Goal: Transaction & Acquisition: Purchase product/service

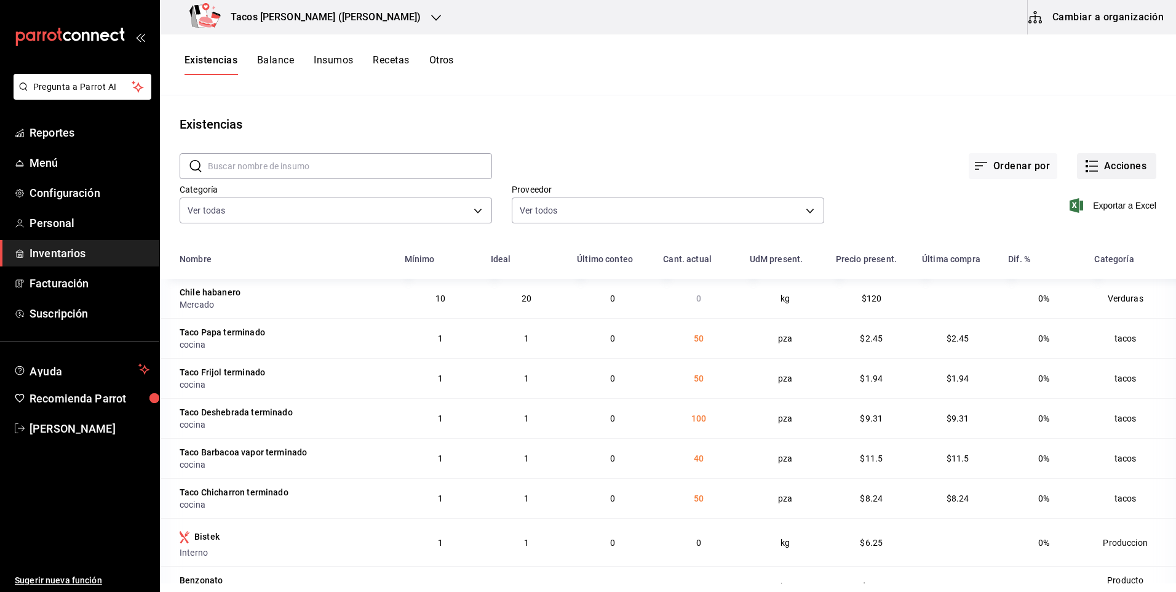
click at [1085, 172] on icon "button" at bounding box center [1092, 166] width 15 height 15
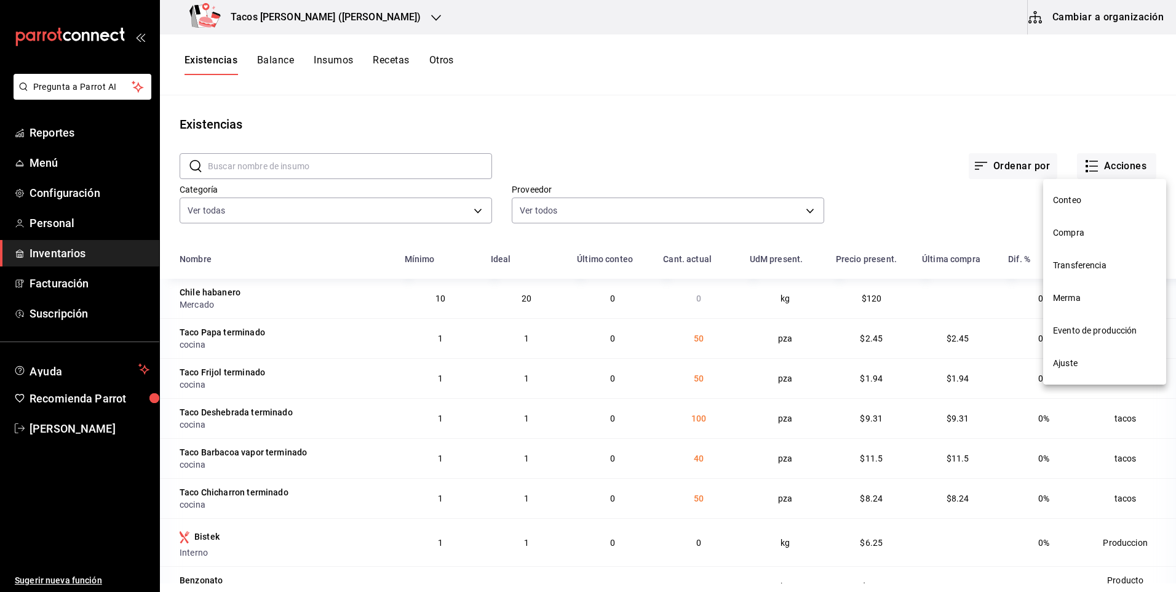
click at [1069, 233] on span "Compra" at bounding box center [1104, 232] width 103 height 13
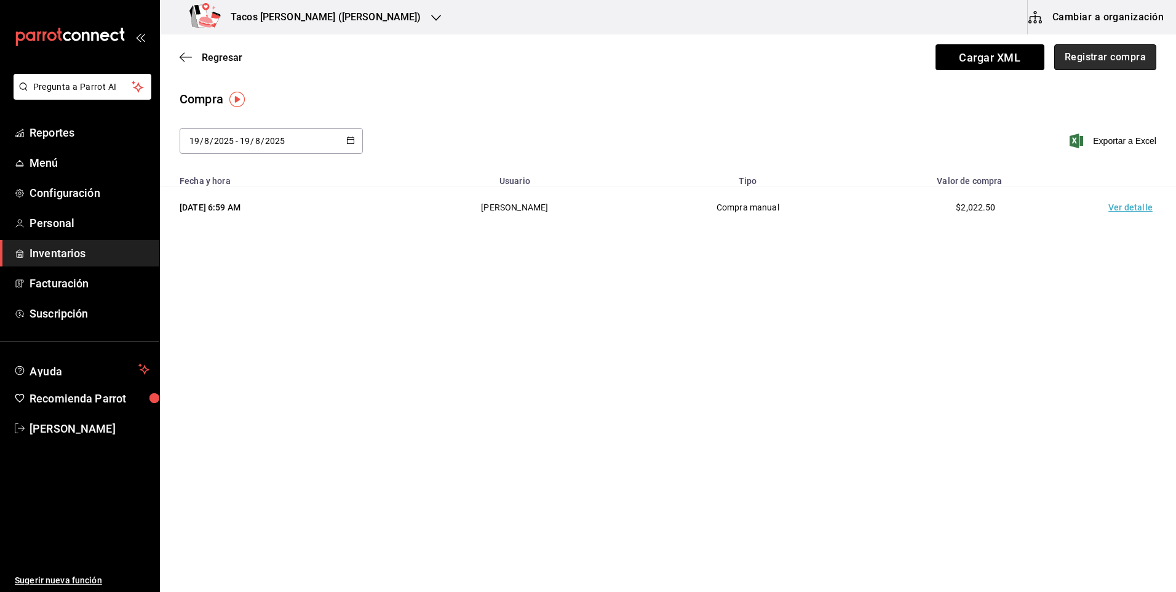
click at [1123, 66] on button "Registrar compra" at bounding box center [1106, 57] width 102 height 26
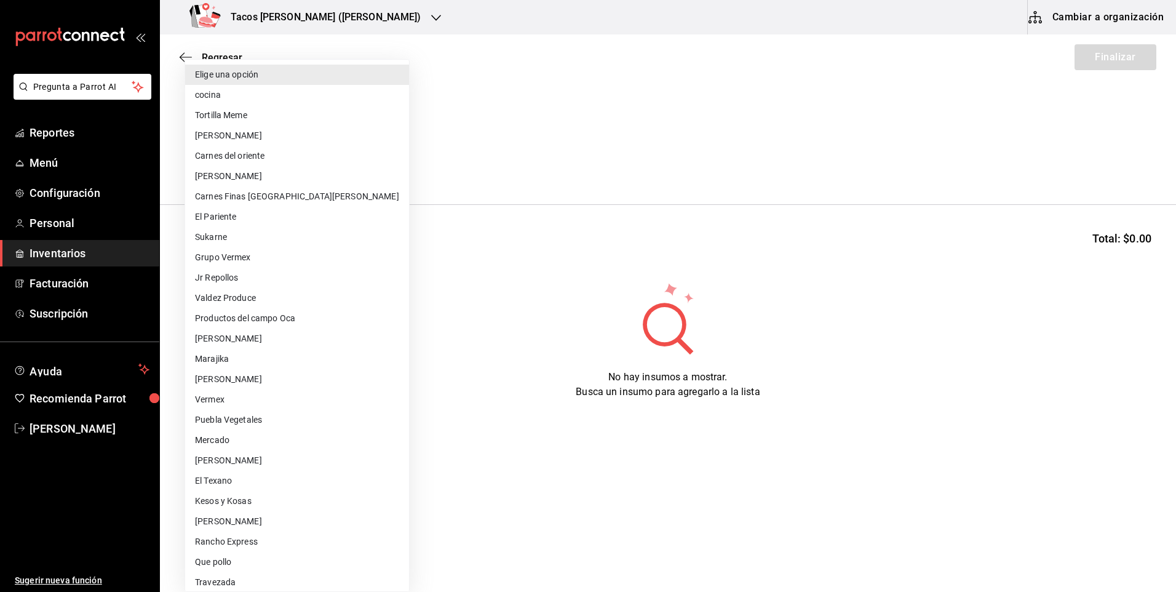
click at [331, 171] on body "Pregunta a Parrot AI Reportes Menú Configuración Personal Inventarios Facturaci…" at bounding box center [588, 261] width 1176 height 522
click at [278, 102] on li "cocina" at bounding box center [297, 95] width 224 height 20
type input "237c9a5b-4078-49eb-83ef-23bf52bd7acd"
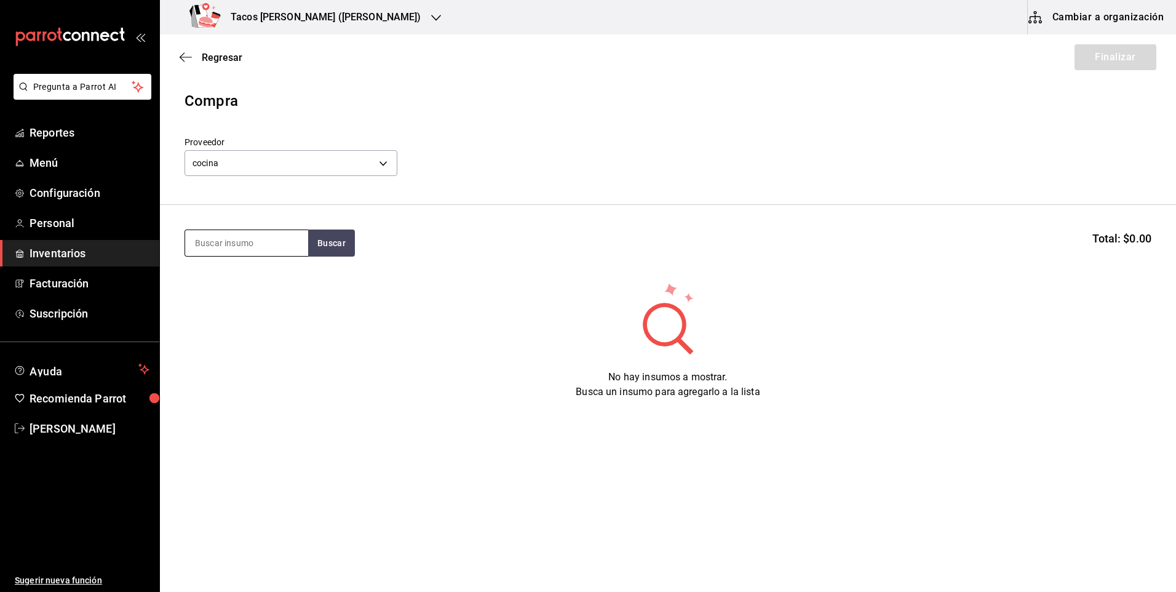
click at [261, 249] on input at bounding box center [246, 243] width 123 height 26
type input "des"
click at [329, 240] on button "Buscar" at bounding box center [331, 242] width 47 height 27
click at [262, 297] on div "Taco Deshebrada terminado" at bounding box center [246, 286] width 103 height 30
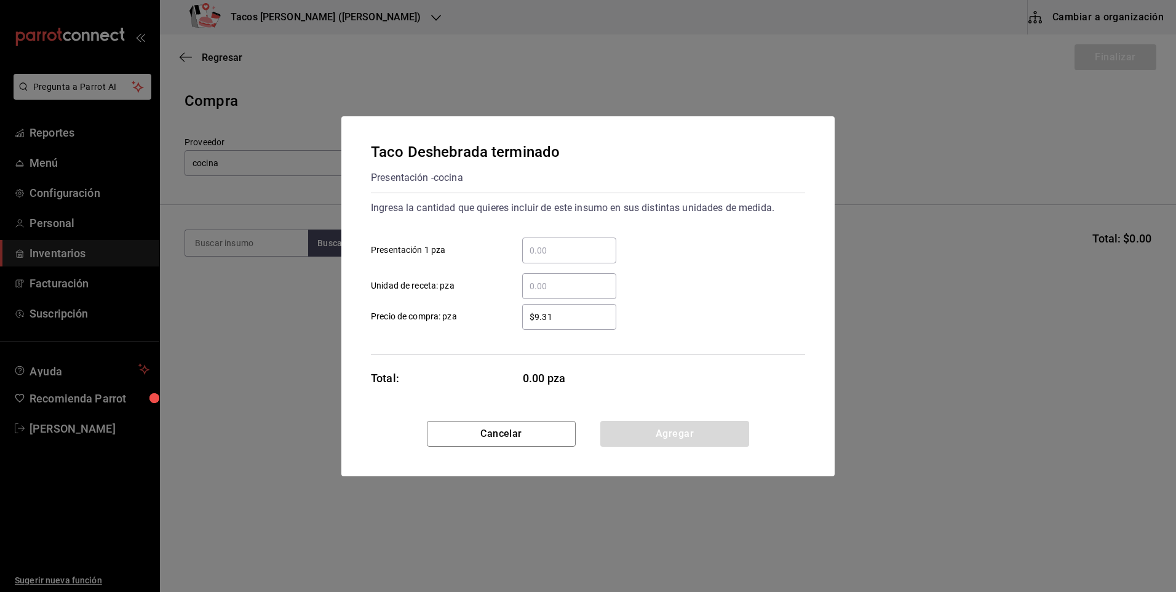
click at [570, 253] on input "​ Presentación 1 pza" at bounding box center [569, 250] width 94 height 15
type input "100"
click at [636, 430] on button "Agregar" at bounding box center [674, 434] width 149 height 26
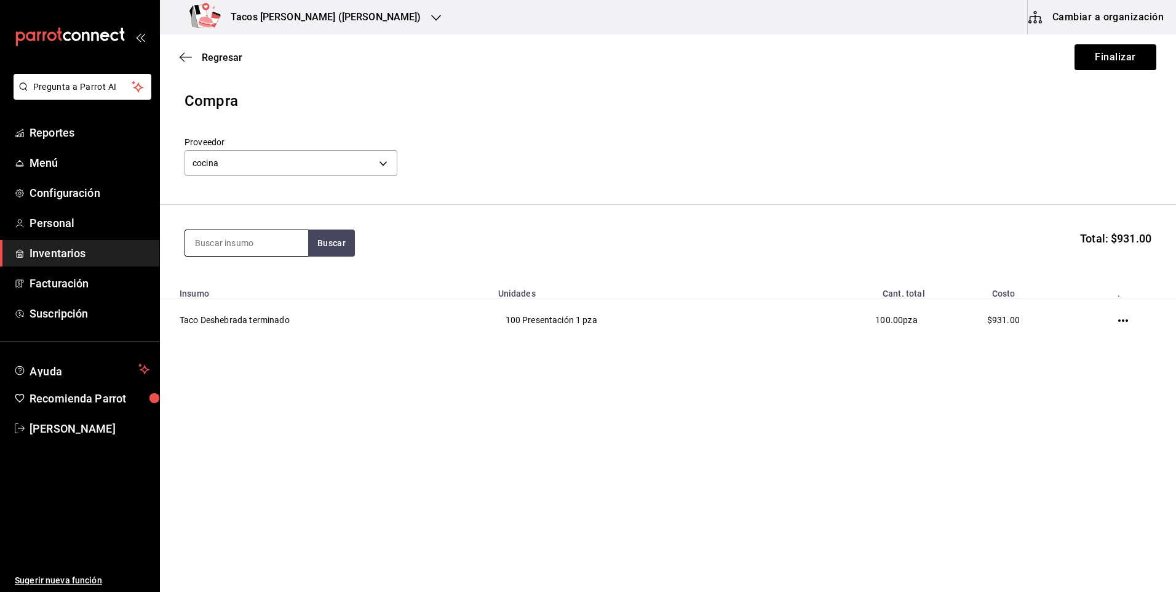
click at [266, 244] on input at bounding box center [246, 243] width 123 height 26
type input "pap"
click at [325, 241] on button "Buscar" at bounding box center [331, 242] width 47 height 27
click at [270, 287] on div "Presentación - cocina" at bounding box center [242, 292] width 95 height 13
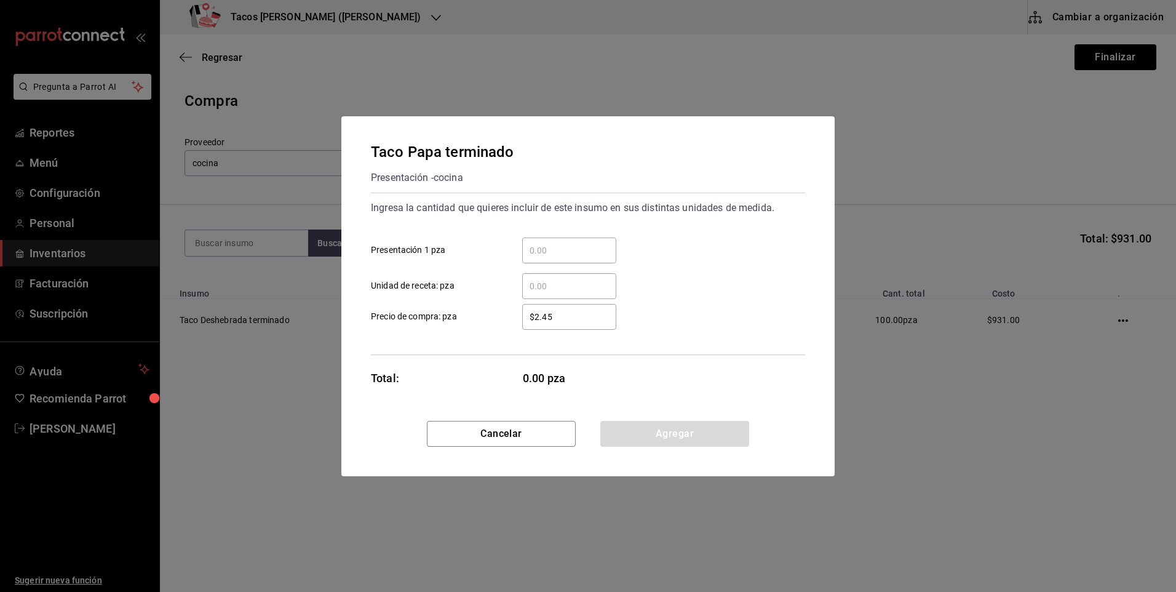
click at [527, 252] on input "​ Presentación 1 pza" at bounding box center [569, 250] width 94 height 15
type input "50"
drag, startPoint x: 620, startPoint y: 424, endPoint x: 555, endPoint y: 386, distance: 75.2
click at [620, 423] on button "Agregar" at bounding box center [674, 434] width 149 height 26
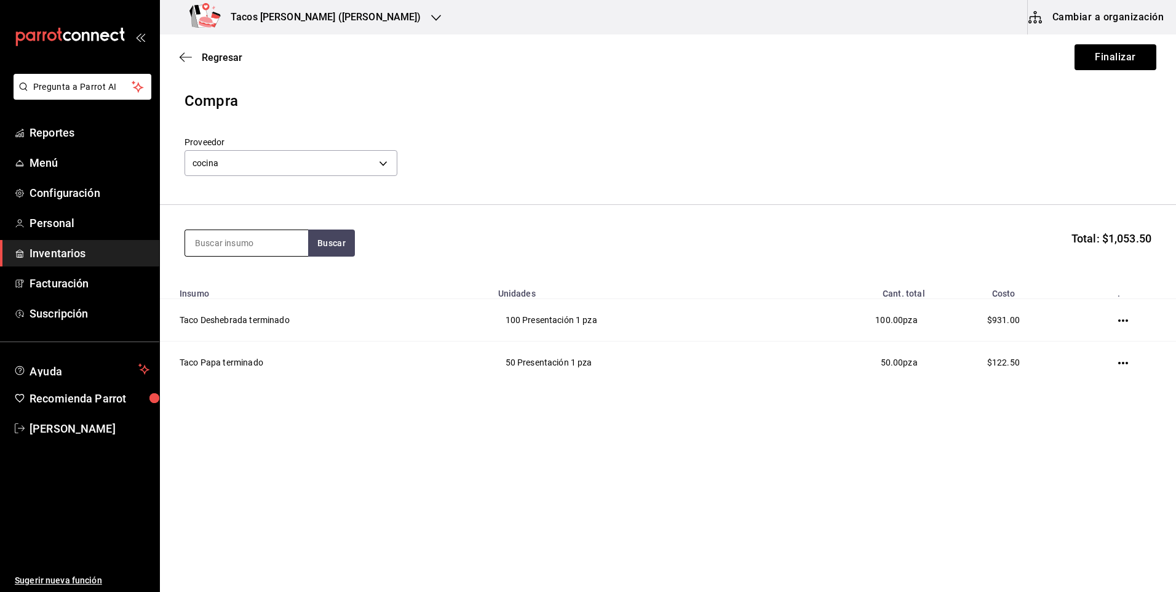
click at [255, 244] on input at bounding box center [246, 243] width 123 height 26
type input "frij"
click at [327, 247] on button "Buscar" at bounding box center [331, 242] width 47 height 27
click at [300, 277] on div "[PERSON_NAME] terminado Presentación - cocina" at bounding box center [246, 284] width 123 height 47
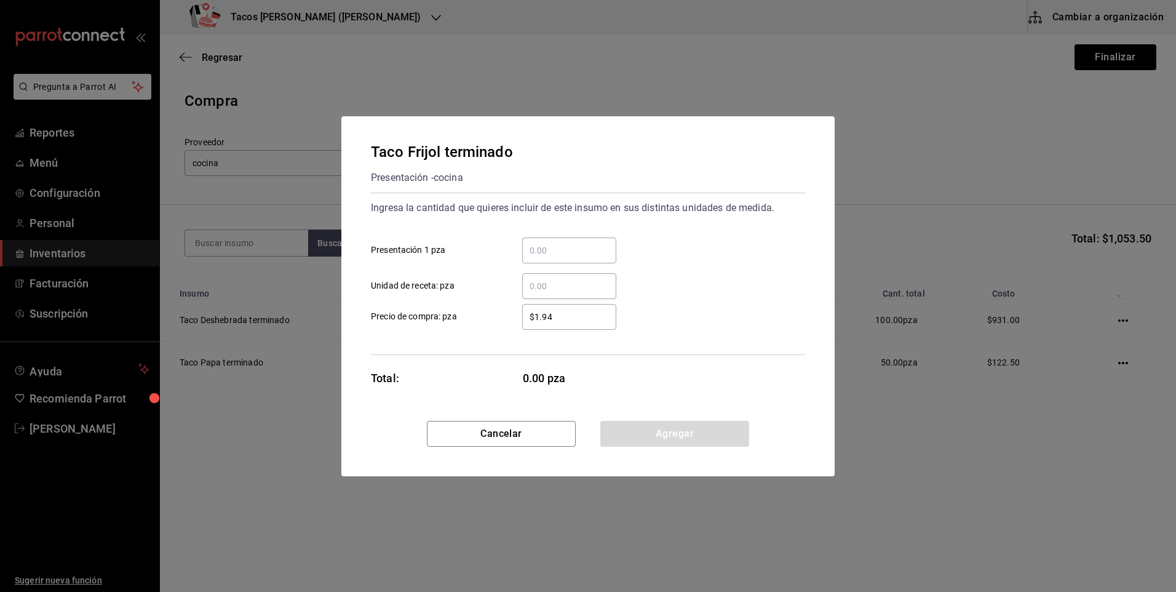
click at [539, 251] on input "​ Presentación 1 pza" at bounding box center [569, 250] width 94 height 15
type input "50"
click at [646, 445] on button "Agregar" at bounding box center [674, 434] width 149 height 26
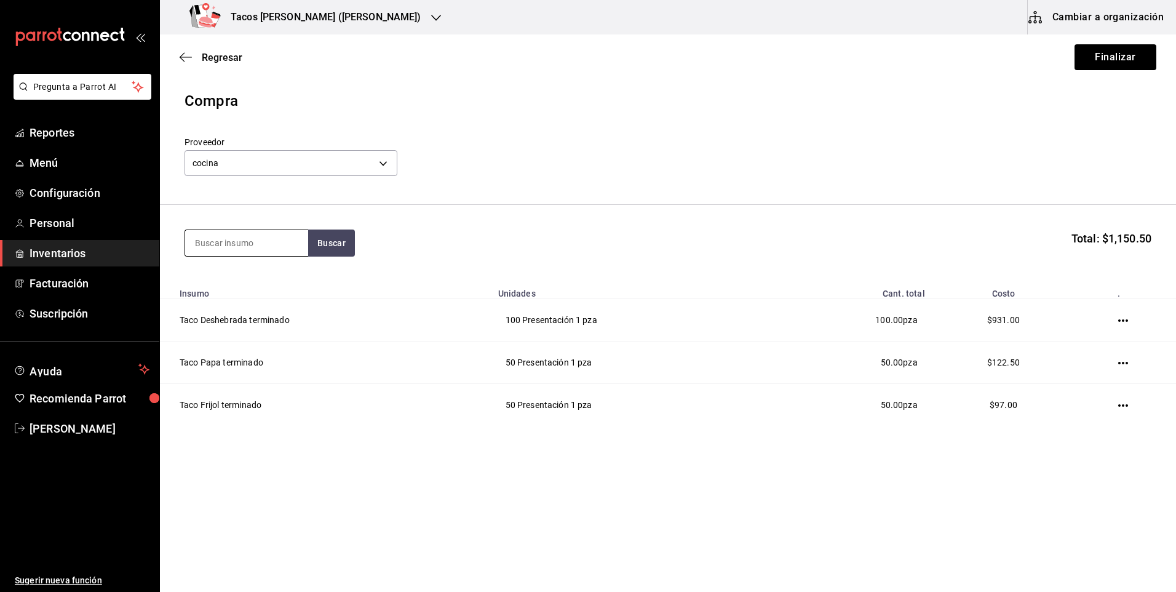
click at [247, 238] on input at bounding box center [246, 243] width 123 height 26
type input "chi"
click at [345, 241] on button "Buscar" at bounding box center [331, 242] width 47 height 27
click at [268, 298] on div "Taco Chicharron terminado" at bounding box center [246, 286] width 103 height 30
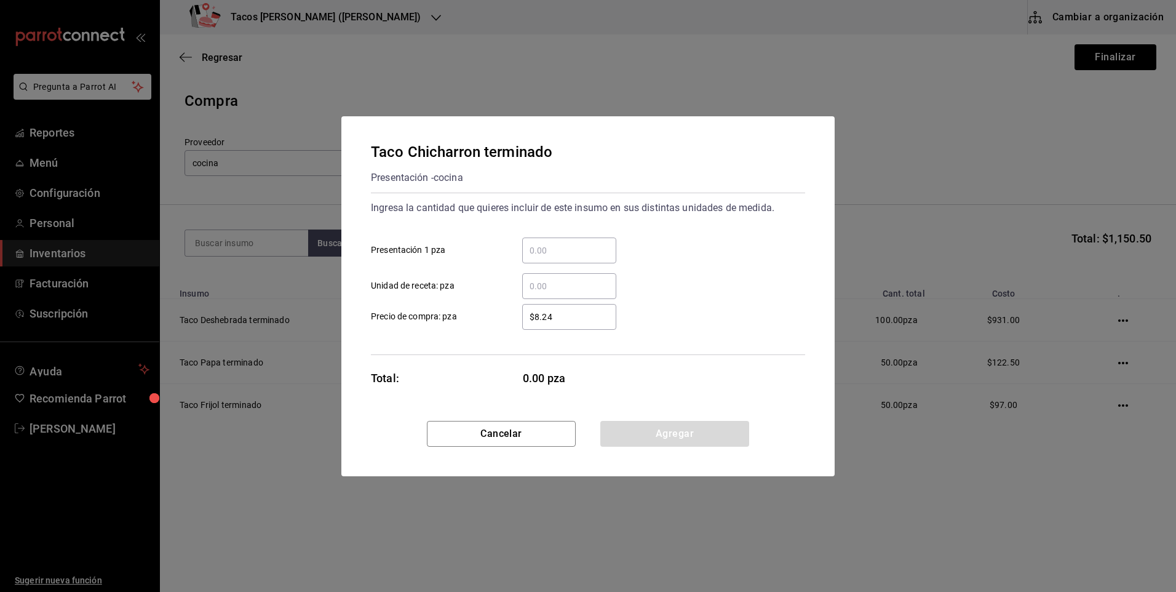
click at [564, 251] on input "​ Presentación 1 pza" at bounding box center [569, 250] width 94 height 15
type input "50"
click at [662, 437] on button "Agregar" at bounding box center [674, 434] width 149 height 26
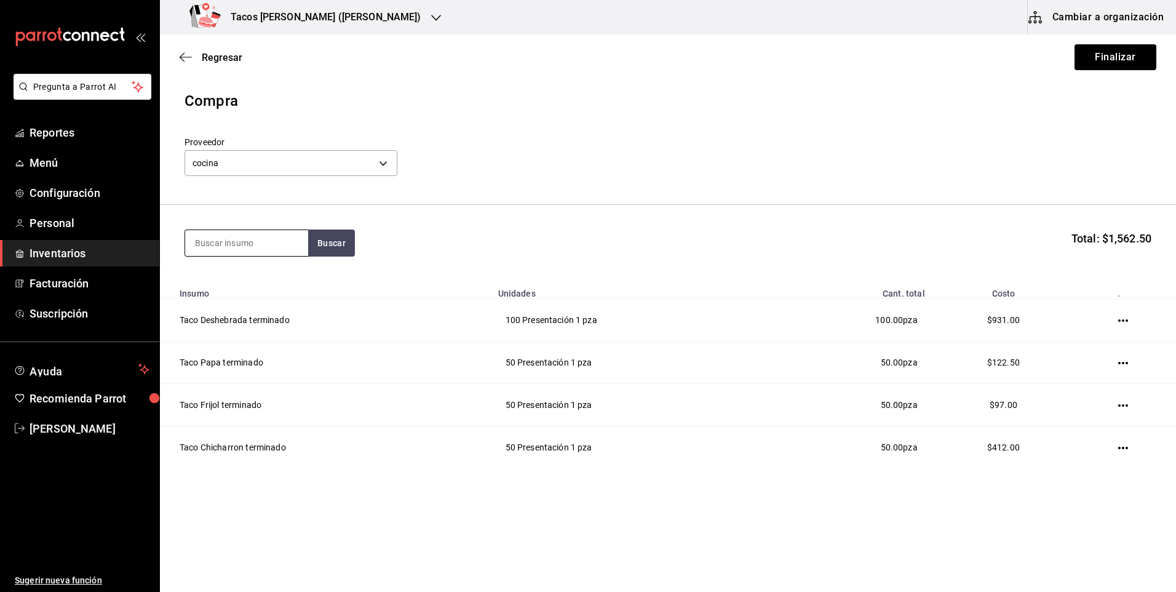
click at [272, 231] on input at bounding box center [246, 243] width 123 height 26
click at [268, 234] on input at bounding box center [246, 243] width 123 height 26
type input "bar"
click at [317, 240] on button "Buscar" at bounding box center [331, 242] width 47 height 27
click at [262, 283] on div "Taco Barbacoa vapor terminado" at bounding box center [246, 286] width 103 height 30
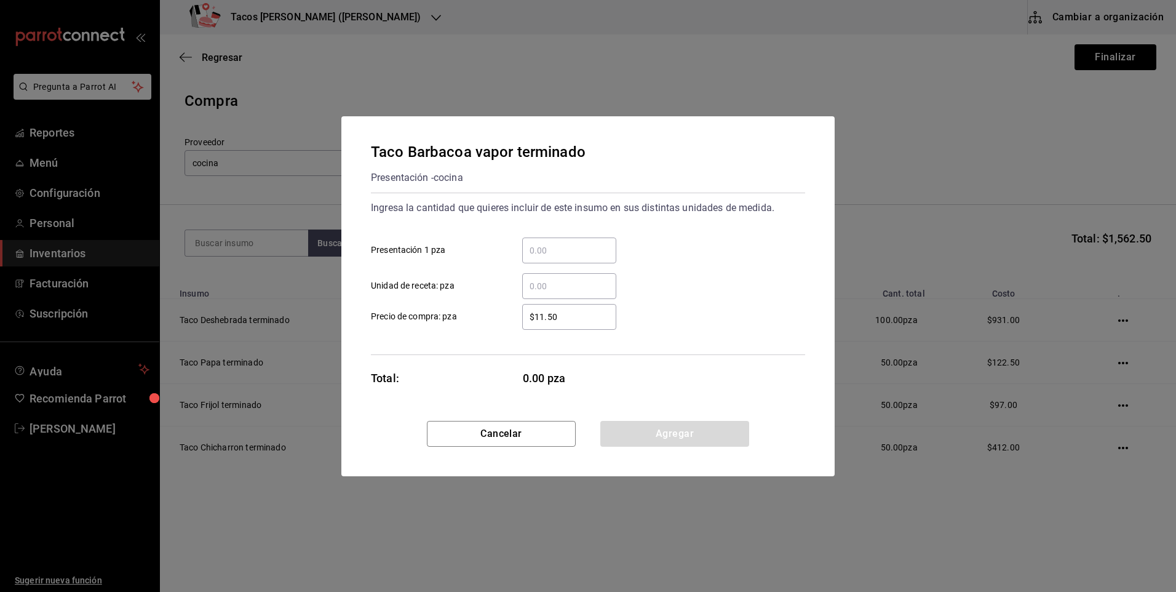
click at [542, 250] on input "​ Presentación 1 pza" at bounding box center [569, 250] width 94 height 15
type input "20"
click at [677, 431] on button "Agregar" at bounding box center [674, 434] width 149 height 26
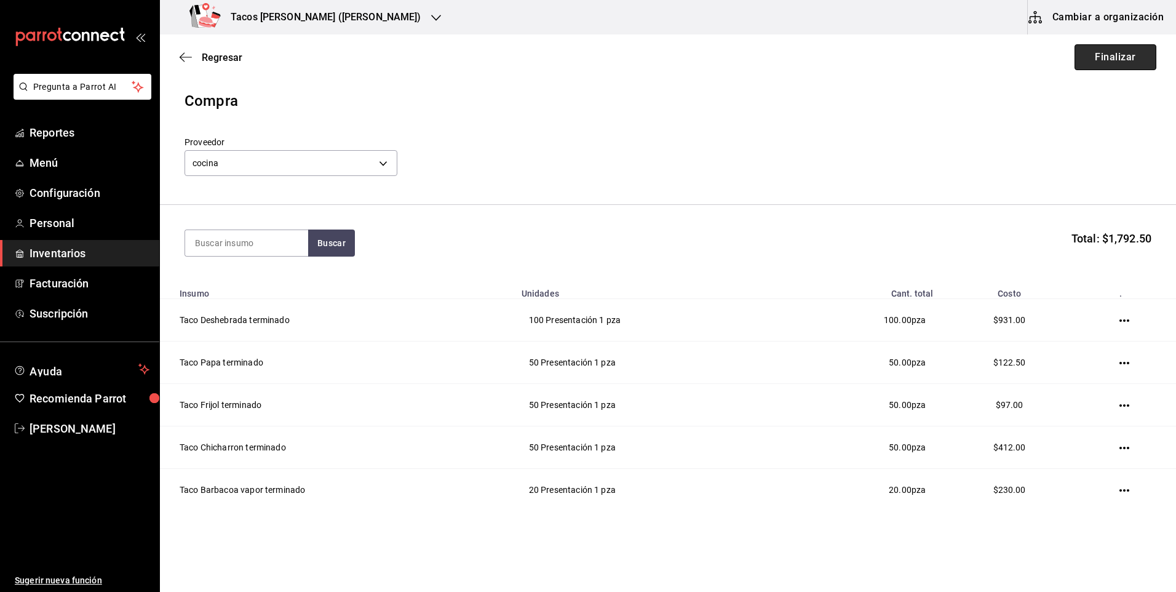
click at [1096, 52] on button "Finalizar" at bounding box center [1116, 57] width 82 height 26
